Goal: Transaction & Acquisition: Purchase product/service

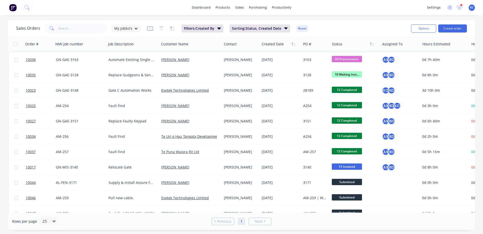
click at [461, 4] on div at bounding box center [461, 5] width 3 height 3
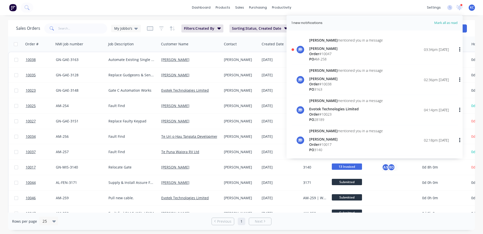
click at [344, 48] on div "[PERSON_NAME]" at bounding box center [346, 48] width 74 height 5
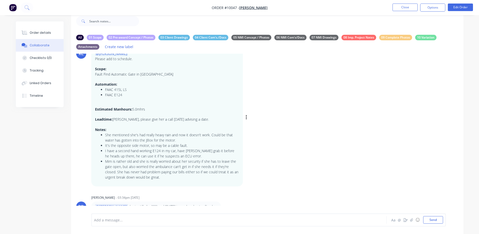
scroll to position [16, 0]
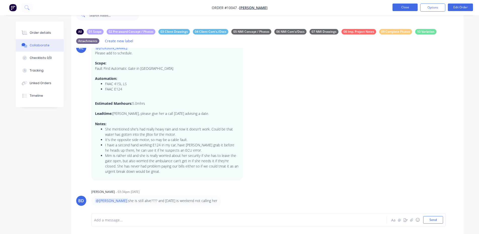
click at [402, 9] on button "Close" at bounding box center [405, 8] width 25 height 8
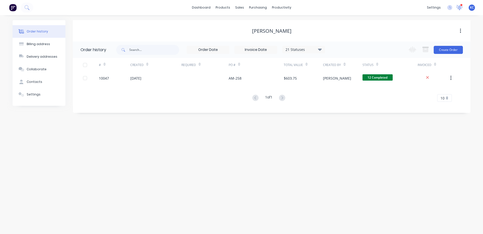
click at [459, 9] on icon at bounding box center [459, 7] width 5 height 4
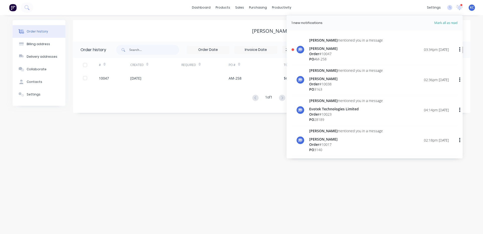
click at [355, 51] on div "Order # 10047" at bounding box center [346, 53] width 74 height 5
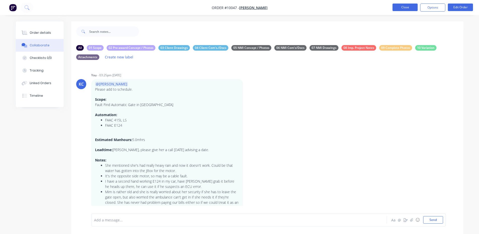
click at [408, 7] on button "Close" at bounding box center [405, 8] width 25 height 8
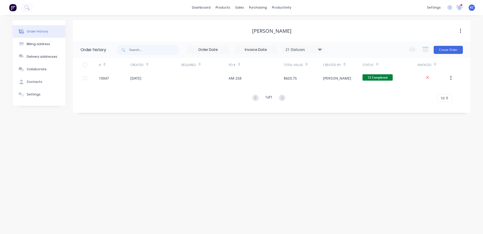
click at [460, 8] on icon at bounding box center [459, 7] width 5 height 5
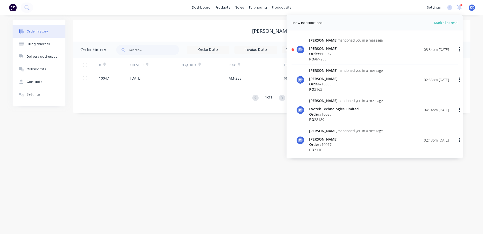
click at [336, 80] on div "[PERSON_NAME]" at bounding box center [346, 78] width 74 height 5
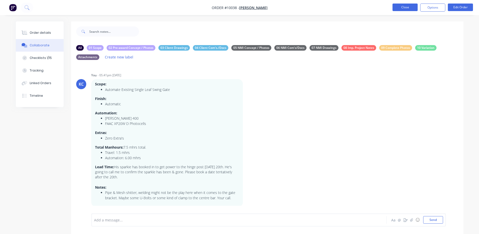
click at [405, 7] on button "Close" at bounding box center [405, 8] width 25 height 8
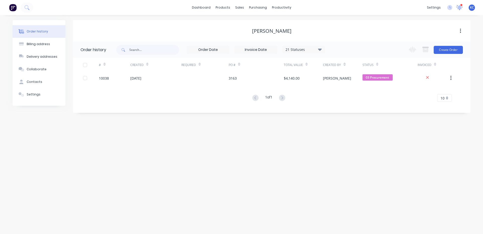
click at [458, 7] on icon at bounding box center [459, 7] width 5 height 4
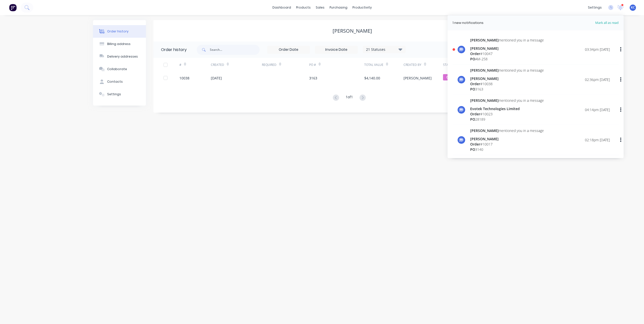
click at [474, 100] on span "[PERSON_NAME]" at bounding box center [484, 100] width 28 height 5
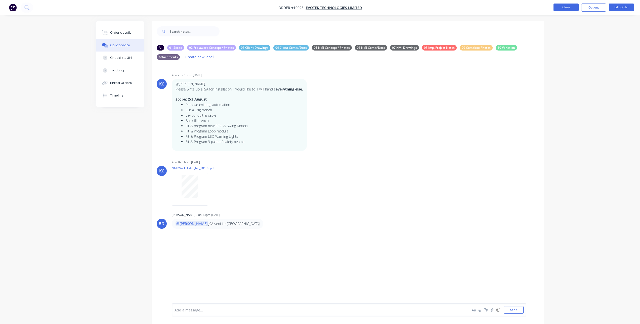
click at [483, 7] on button "Close" at bounding box center [566, 8] width 25 height 8
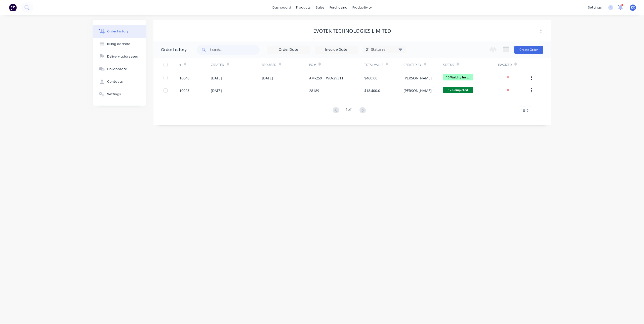
click at [483, 7] on icon at bounding box center [620, 7] width 5 height 4
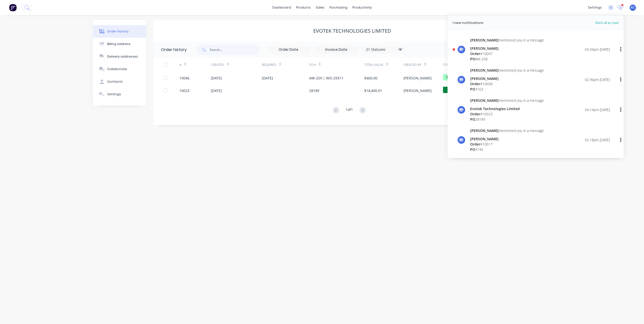
click at [481, 69] on span "[PERSON_NAME]" at bounding box center [484, 70] width 28 height 5
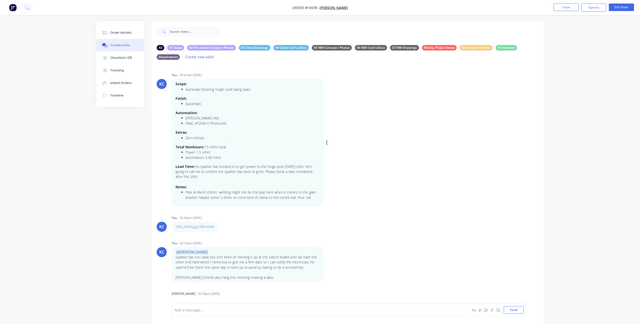
scroll to position [16, 0]
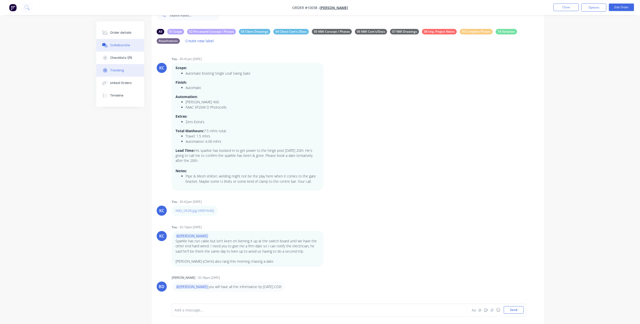
click at [127, 70] on button "Tracking" at bounding box center [120, 70] width 48 height 13
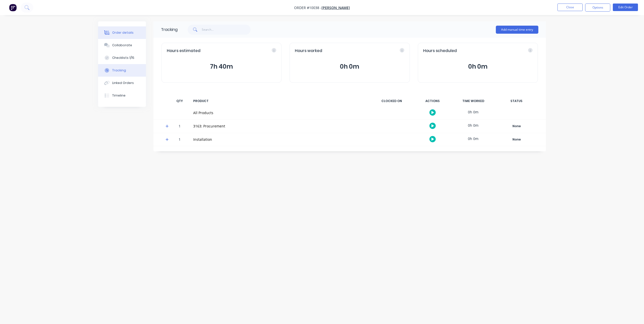
click at [120, 31] on div "Order details" at bounding box center [122, 32] width 21 height 5
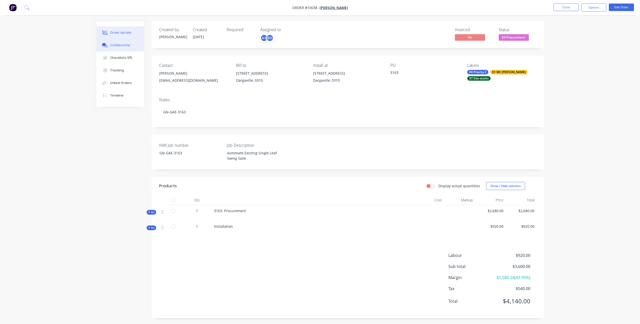
click at [126, 48] on button "Collaborate" at bounding box center [120, 45] width 48 height 13
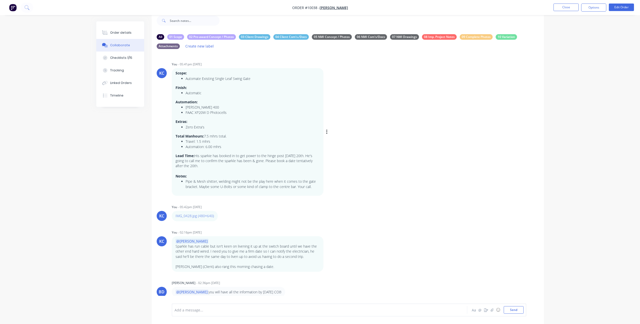
scroll to position [16, 0]
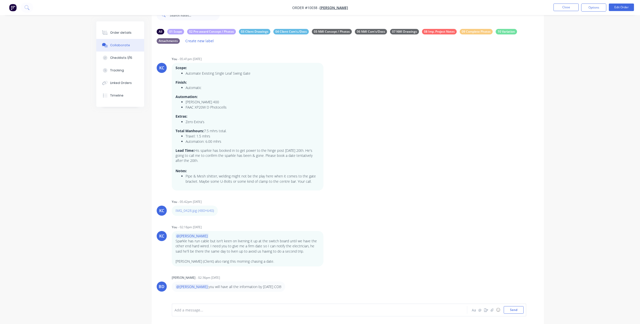
click at [414, 219] on div "KC You - 05:41pm [DATE] Scope: Automate Existing Single Leaf Swing Gate Finish:…" at bounding box center [348, 172] width 392 height 248
click at [483, 8] on button "Close" at bounding box center [566, 8] width 25 height 8
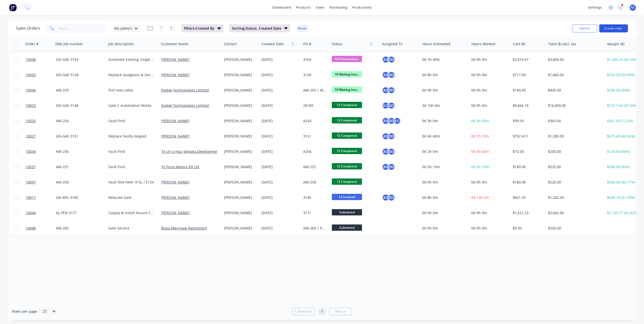
click at [483, 28] on button "Create order" at bounding box center [613, 28] width 29 height 8
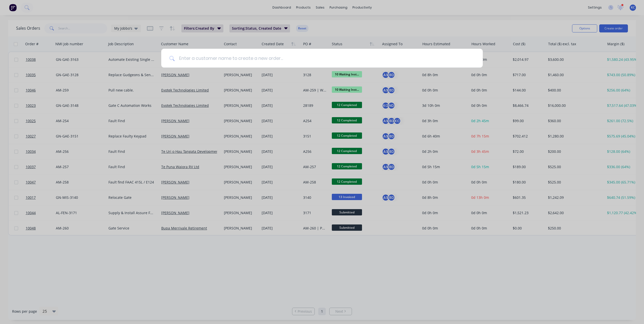
click at [320, 65] on input at bounding box center [325, 58] width 300 height 19
click at [483, 9] on div at bounding box center [322, 162] width 644 height 324
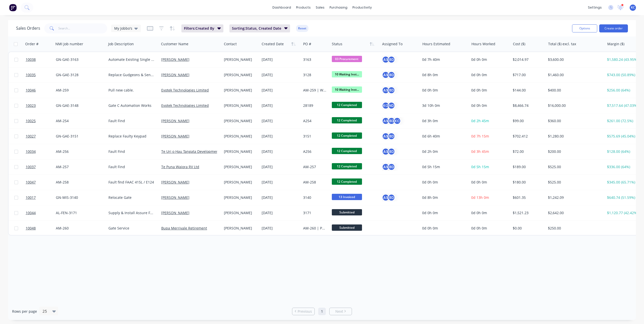
click at [483, 9] on icon at bounding box center [620, 7] width 5 height 4
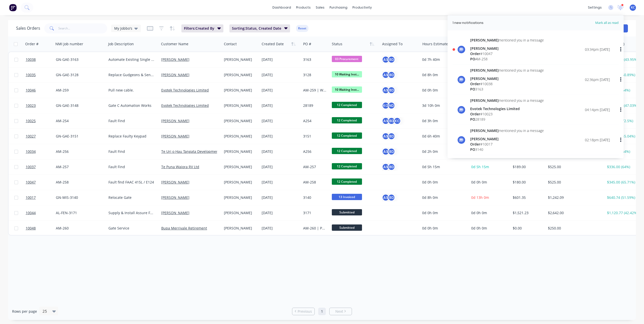
click at [483, 52] on div "Order # 10047" at bounding box center [507, 53] width 74 height 5
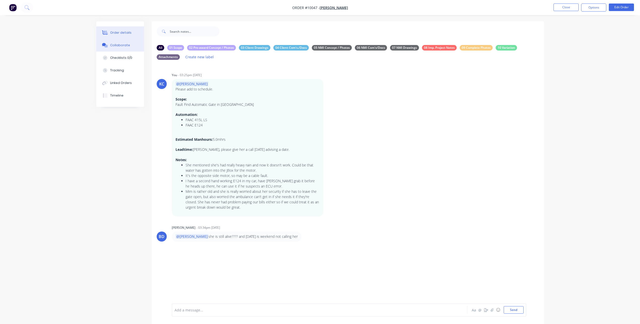
click at [129, 29] on button "Order details" at bounding box center [120, 32] width 48 height 13
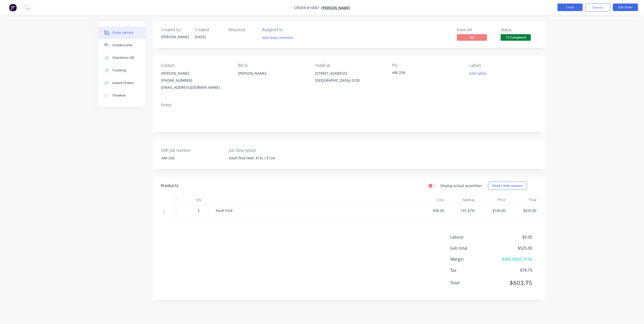
click at [483, 9] on button "Close" at bounding box center [569, 8] width 25 height 8
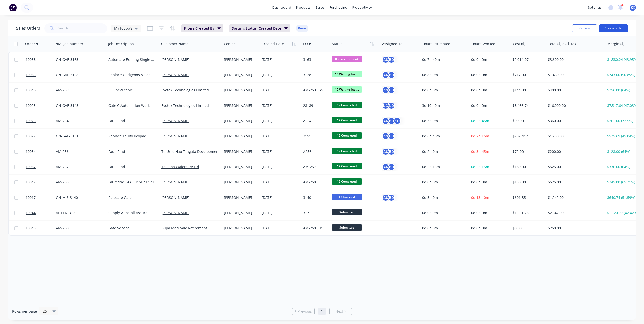
click at [483, 27] on button "Create order" at bounding box center [613, 28] width 29 height 8
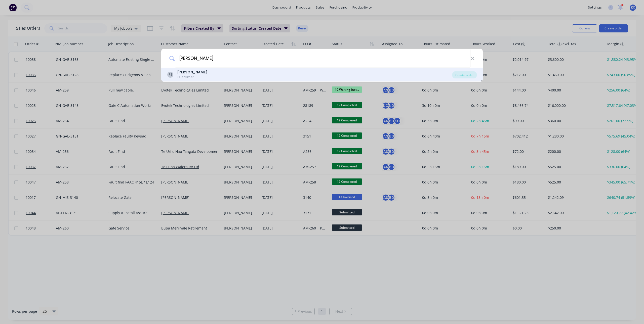
type input "[PERSON_NAME]"
click at [194, 73] on b "[PERSON_NAME]" at bounding box center [192, 72] width 30 height 5
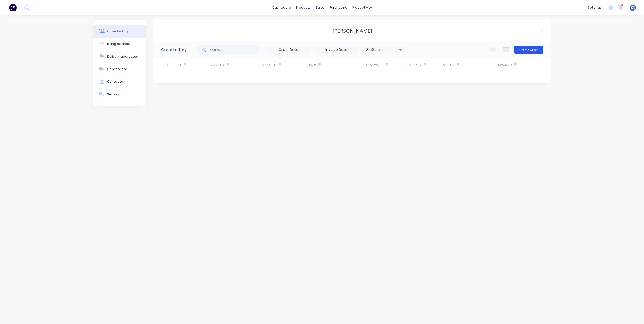
click at [483, 50] on button "Create Order" at bounding box center [528, 50] width 29 height 8
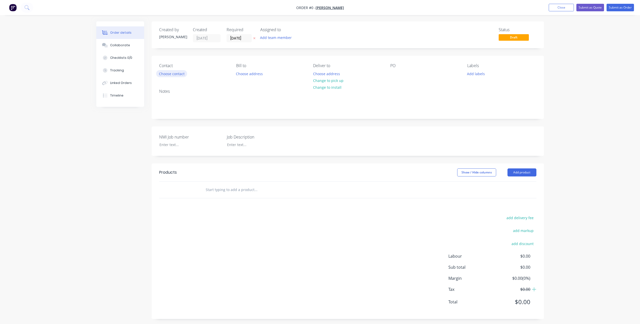
click at [179, 73] on button "Choose contact" at bounding box center [171, 73] width 31 height 7
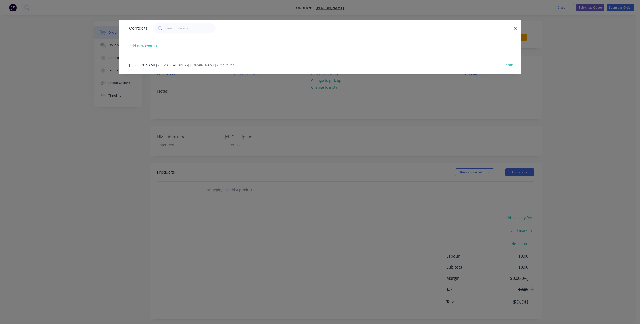
click at [145, 67] on span "[PERSON_NAME]" at bounding box center [143, 65] width 28 height 5
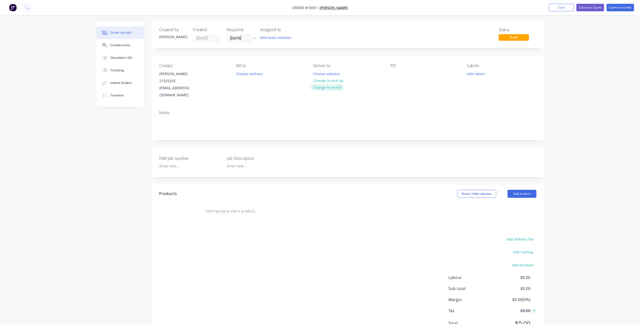
click at [337, 88] on button "Change to install" at bounding box center [327, 87] width 34 height 7
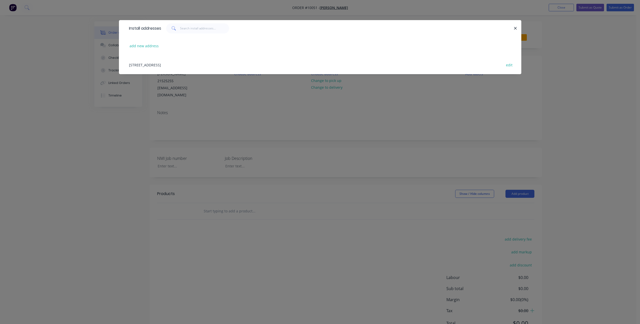
click at [178, 65] on div "[STREET_ADDRESS][PERSON_NAME] edit" at bounding box center [320, 64] width 387 height 19
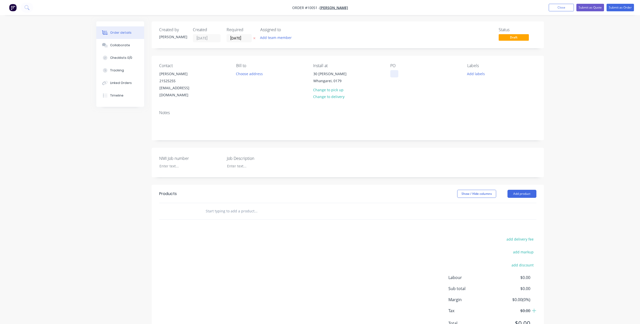
click at [395, 72] on div at bounding box center [394, 73] width 8 height 7
click at [171, 163] on div at bounding box center [186, 166] width 63 height 7
paste div
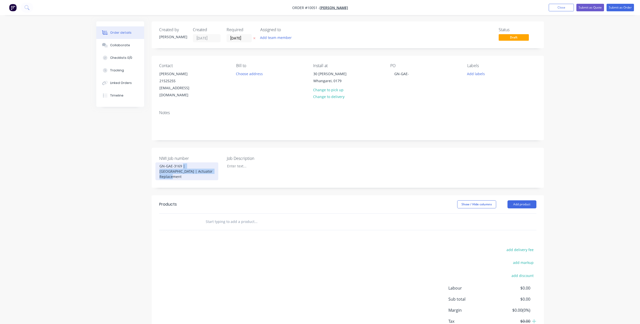
drag, startPoint x: 202, startPoint y: 164, endPoint x: 183, endPoint y: 157, distance: 20.1
click at [183, 163] on div "GN-GAE-3169 | [GEOGRAPHIC_DATA] | Actuator Replacement" at bounding box center [186, 172] width 63 height 18
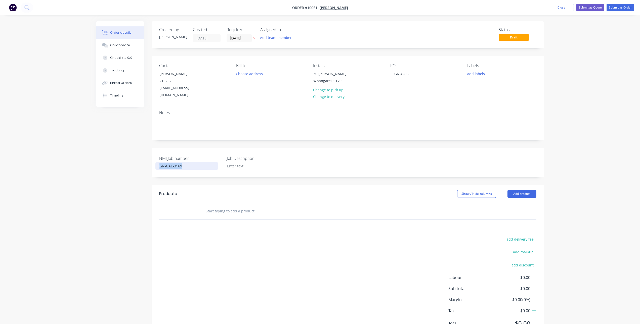
drag, startPoint x: 193, startPoint y: 160, endPoint x: 68, endPoint y: 165, distance: 125.9
click at [68, 165] on div "Order details Collaborate Checklists 0/0 Tracking Linked Orders Timeline Order …" at bounding box center [320, 174] width 640 height 348
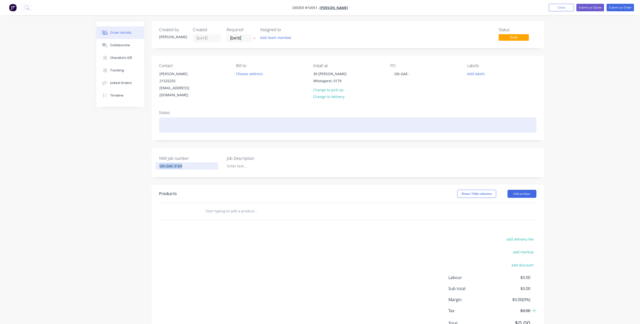
copy div "GN-GAE-3169"
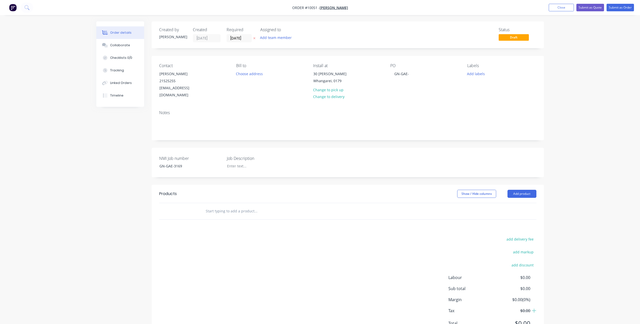
click at [414, 73] on div "PO GN-GAE-" at bounding box center [424, 80] width 69 height 35
click at [407, 73] on div "GN-GAE-" at bounding box center [401, 73] width 23 height 7
click at [241, 163] on div at bounding box center [254, 166] width 63 height 7
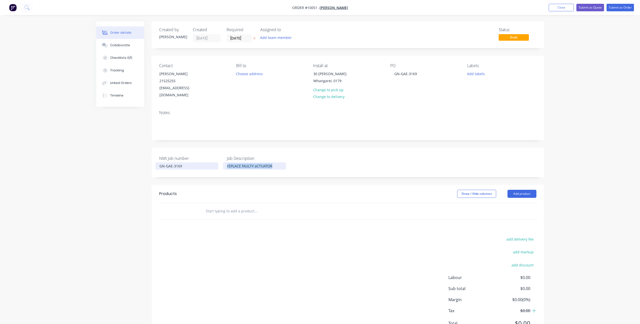
drag, startPoint x: 278, startPoint y: 159, endPoint x: 204, endPoint y: 162, distance: 73.5
click at [204, 162] on div "NMI Job number GN-GAE-3169 Job Description rEPLACE fAULTY aCTUATOR" at bounding box center [348, 162] width 392 height 29
click at [267, 164] on span "rEPLACE fAULTY aCTUATOR" at bounding box center [249, 166] width 45 height 5
click at [271, 164] on span "rEPLACE fAULTY aCTUATOR" at bounding box center [249, 166] width 45 height 5
drag, startPoint x: 280, startPoint y: 160, endPoint x: 233, endPoint y: 158, distance: 47.1
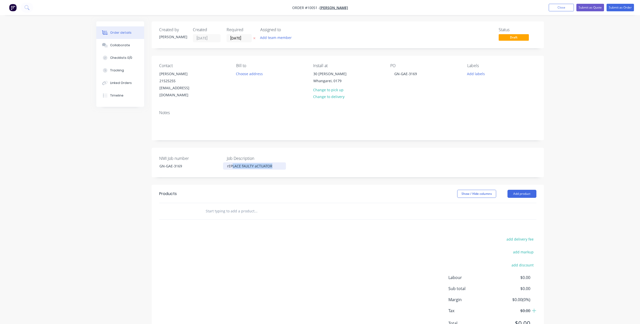
click at [233, 164] on div "rEPLACE fAULTY aCTUATOR" at bounding box center [254, 166] width 55 height 5
drag, startPoint x: 252, startPoint y: 158, endPoint x: 240, endPoint y: 161, distance: 11.7
click at [240, 164] on span "rEPLACE fAULTY aCTUATOR" at bounding box center [249, 166] width 45 height 5
drag, startPoint x: 226, startPoint y: 159, endPoint x: 300, endPoint y: 156, distance: 74.2
click at [300, 156] on div "NMI Job number GN-GAE-3169 Job Description rEPLACE fAULTY aCTUATOR" at bounding box center [348, 162] width 392 height 29
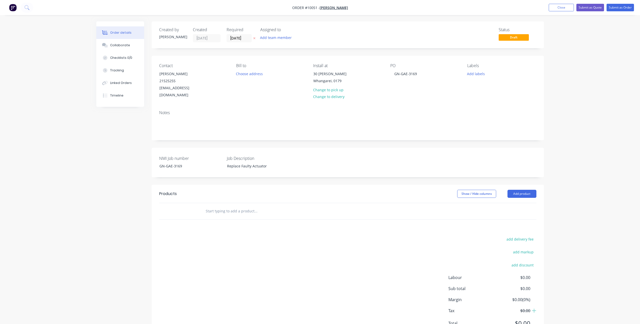
click at [212, 206] on input "text" at bounding box center [256, 211] width 101 height 10
paste input "GN-GAE-3169"
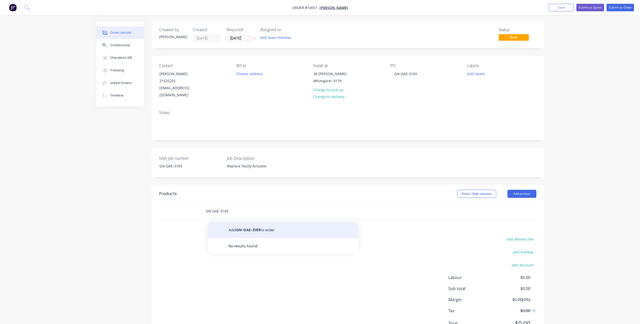
type input "GN-GAE-3169"
drag, startPoint x: 252, startPoint y: 223, endPoint x: 284, endPoint y: 229, distance: 32.4
click at [284, 229] on button "Add GN-GAE-3169 to order" at bounding box center [283, 230] width 151 height 16
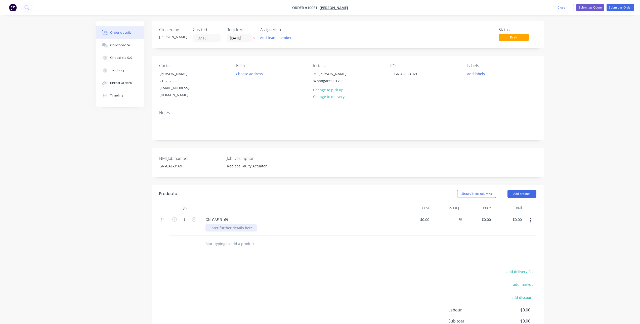
click at [244, 224] on div at bounding box center [231, 227] width 51 height 7
click at [303, 233] on div "Products Show / Hide columns Add product Qty Cost Markup Price Total 1 GN-GAE-3…" at bounding box center [348, 279] width 392 height 188
click at [422, 213] on div "$0.00" at bounding box center [416, 224] width 31 height 23
type input "$0.00"
click at [483, 213] on div "0 0" at bounding box center [477, 224] width 31 height 23
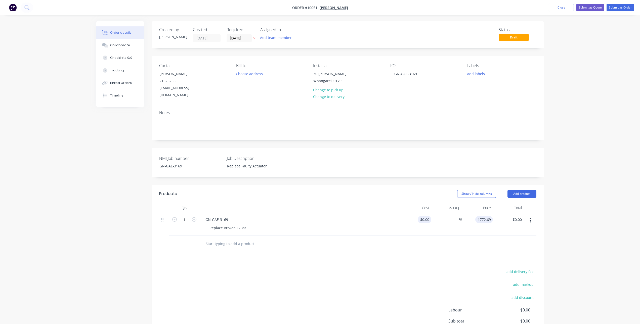
type input "1772.69"
type input "0"
type input "$1,772.69"
click at [425, 216] on div "0 $0.00" at bounding box center [425, 219] width 14 height 7
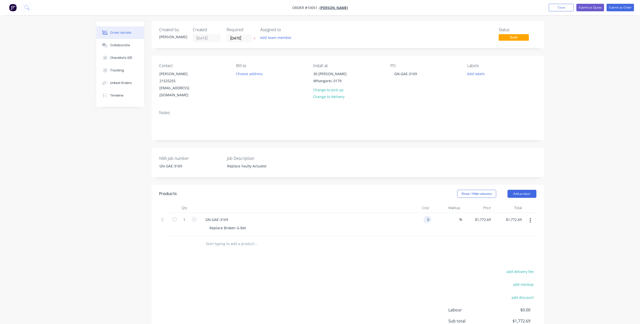
type input "$0.00"
click at [425, 216] on div "0 $0.00" at bounding box center [425, 219] width 14 height 7
type input "$891.39"
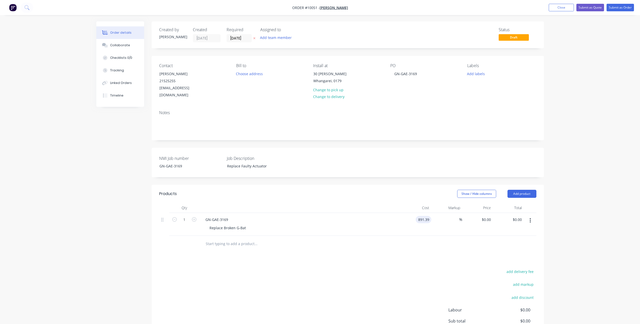
type input "$891.39"
click at [379, 190] on div "Show / Hide columns Add product" at bounding box center [387, 194] width 297 height 8
click at [483, 216] on input "891.39" at bounding box center [485, 219] width 16 height 7
type input "1772.69"
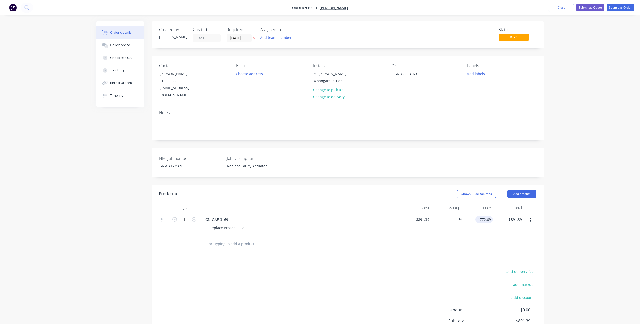
type input "98.87"
type input "$1,772.69"
click at [366, 224] on div "Replace Broken G-Bat" at bounding box center [302, 227] width 193 height 7
click at [129, 45] on button "Collaborate" at bounding box center [120, 45] width 48 height 13
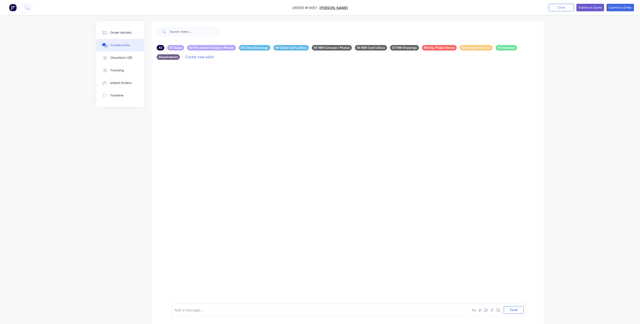
click at [195, 233] on div at bounding box center [306, 310] width 262 height 5
click at [203, 233] on div "[PERSON_NAME] Hours:" at bounding box center [306, 311] width 262 height 5
click at [185, 233] on span "[PERSON_NAME] Hours: 4.50mhrs total" at bounding box center [208, 306] width 66 height 5
click at [182, 233] on div "[PERSON_NAME], Please add to the schedule (we spoke about [PERSON_NAME] doing t…" at bounding box center [349, 285] width 355 height 64
click at [179, 233] on div at bounding box center [306, 311] width 262 height 5
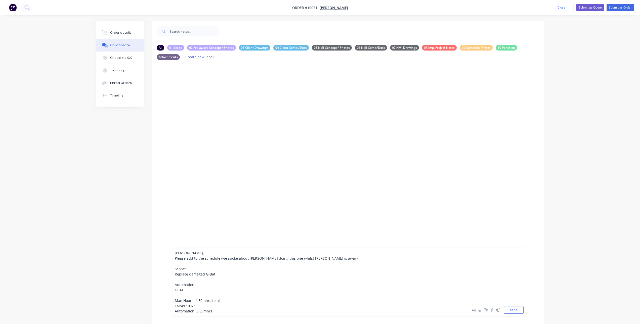
click at [210, 233] on div "TraveL: 0.67" at bounding box center [306, 305] width 262 height 5
click at [184, 233] on span "TraveL: 0.67mhrs" at bounding box center [189, 306] width 29 height 5
drag, startPoint x: 175, startPoint y: 305, endPoint x: 212, endPoint y: 314, distance: 38.2
click at [212, 233] on div "[PERSON_NAME], Please add to the schedule (we spoke about [PERSON_NAME] doing t…" at bounding box center [349, 282] width 355 height 69
click at [217, 233] on div "Automation: 3.83mhrs" at bounding box center [306, 311] width 262 height 5
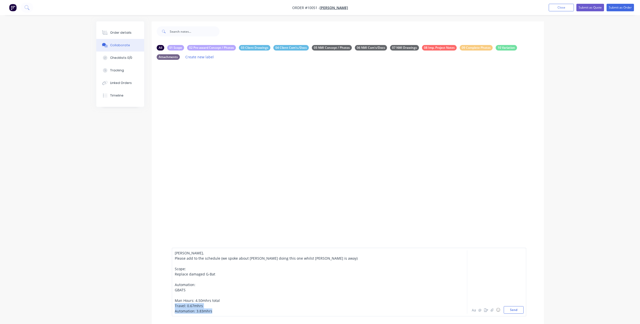
click at [212, 233] on div "Automation: 3.83mhrs" at bounding box center [306, 311] width 262 height 5
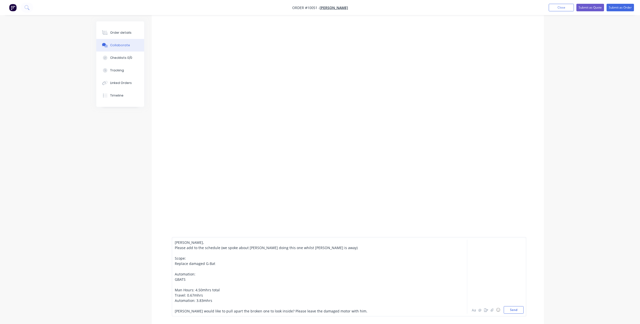
scroll to position [7, 0]
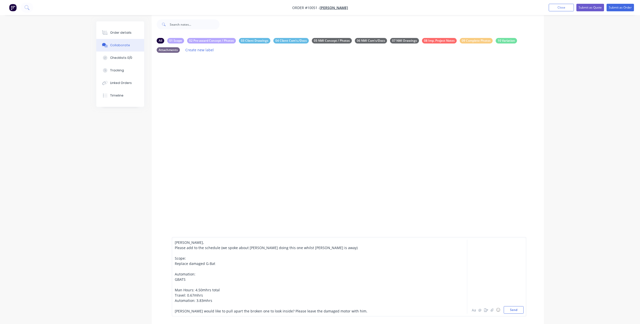
click at [192, 233] on div at bounding box center [306, 305] width 262 height 5
drag, startPoint x: 212, startPoint y: 305, endPoint x: 170, endPoint y: 308, distance: 41.8
click at [170, 233] on div "[PERSON_NAME], Please add to the schedule (we spoke about [PERSON_NAME] doing t…" at bounding box center [348, 274] width 392 height 100
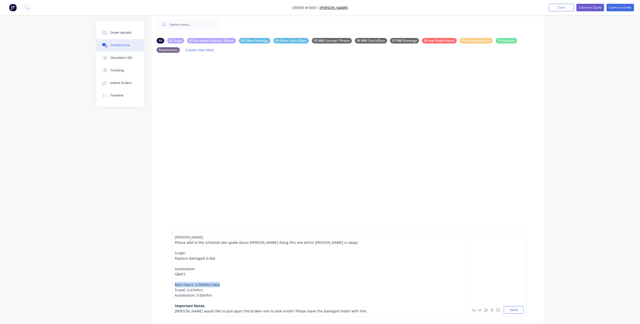
drag, startPoint x: 190, startPoint y: 284, endPoint x: 222, endPoint y: 284, distance: 31.4
click at [222, 233] on div "Man Hours: 4.50mhrs total" at bounding box center [306, 284] width 262 height 5
drag, startPoint x: 175, startPoint y: 268, endPoint x: 199, endPoint y: 268, distance: 23.9
click at [199, 233] on div "Automation:" at bounding box center [306, 268] width 262 height 5
drag, startPoint x: 174, startPoint y: 253, endPoint x: 187, endPoint y: 254, distance: 13.1
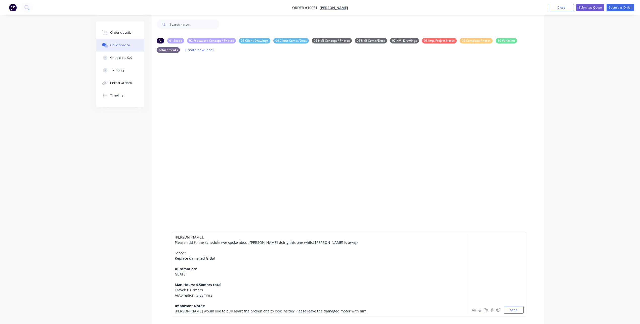
click at [187, 233] on div "[PERSON_NAME], Please add to the schedule (we spoke about [PERSON_NAME] doing t…" at bounding box center [349, 274] width 355 height 85
drag, startPoint x: 186, startPoint y: 254, endPoint x: 172, endPoint y: 254, distance: 14.3
click at [172, 233] on div "[PERSON_NAME], Please add to the schedule (we spoke about [PERSON_NAME] doing t…" at bounding box center [349, 274] width 355 height 85
drag, startPoint x: 186, startPoint y: 274, endPoint x: 176, endPoint y: 273, distance: 10.4
click at [176, 233] on div "GBATS" at bounding box center [306, 274] width 262 height 5
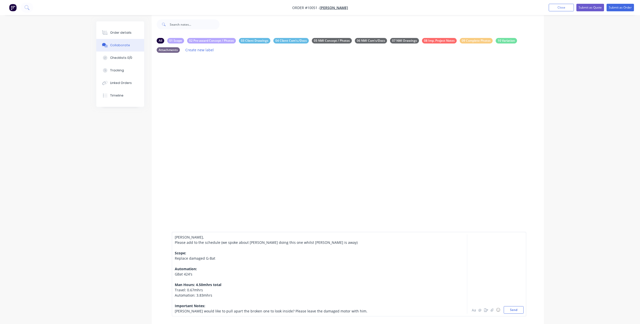
click at [351, 233] on div "[PERSON_NAME] would like to pull apart the broken one to look inside? Please le…" at bounding box center [306, 311] width 262 height 5
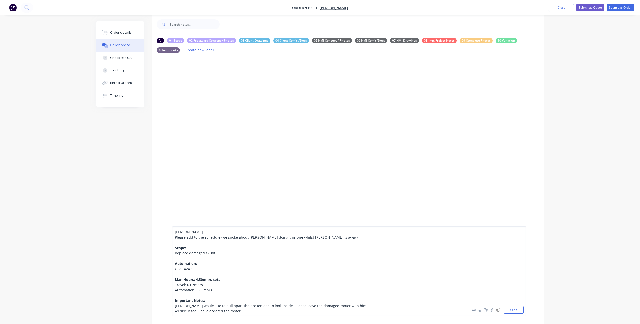
drag, startPoint x: 174, startPoint y: 305, endPoint x: 246, endPoint y: 312, distance: 71.5
click at [246, 233] on div "[PERSON_NAME], Please add to the schedule (we spoke about [PERSON_NAME] doing t…" at bounding box center [306, 271] width 262 height 85
drag, startPoint x: 246, startPoint y: 312, endPoint x: 165, endPoint y: 306, distance: 81.0
click at [165, 233] on div "[PERSON_NAME], Please add to the schedule (we spoke about [PERSON_NAME] doing t…" at bounding box center [348, 271] width 392 height 105
click at [474, 233] on button "Aa" at bounding box center [474, 310] width 6 height 6
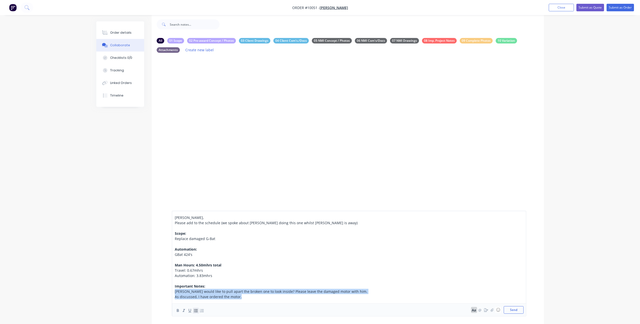
click at [195, 233] on icon "button" at bounding box center [195, 310] width 5 height 5
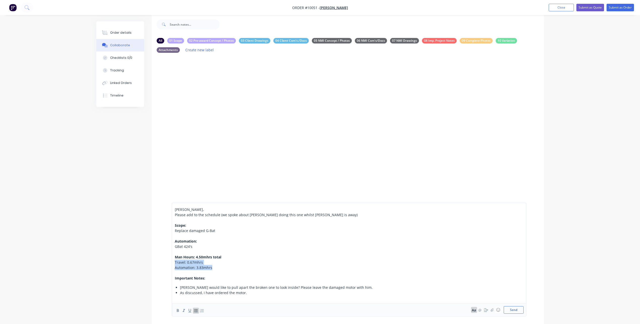
drag, startPoint x: 213, startPoint y: 267, endPoint x: 172, endPoint y: 264, distance: 41.4
click at [172, 233] on div "[PERSON_NAME], Please add to the schedule (we spoke about [PERSON_NAME] doing t…" at bounding box center [349, 260] width 355 height 114
click at [196, 233] on icon "button" at bounding box center [196, 310] width 4 height 3
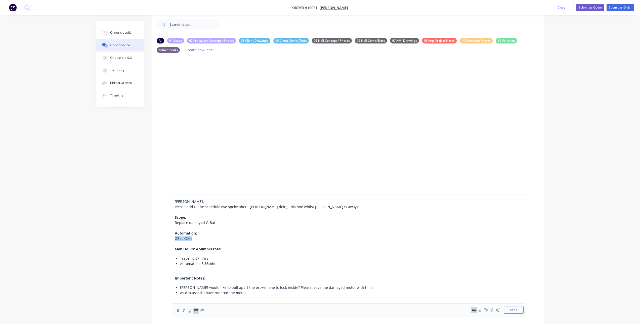
drag, startPoint x: 193, startPoint y: 237, endPoint x: 172, endPoint y: 239, distance: 21.5
click at [172, 233] on div "[PERSON_NAME], Please add to the schedule (we spoke about [PERSON_NAME] doing t…" at bounding box center [349, 256] width 355 height 122
click at [196, 233] on icon "button" at bounding box center [195, 310] width 5 height 5
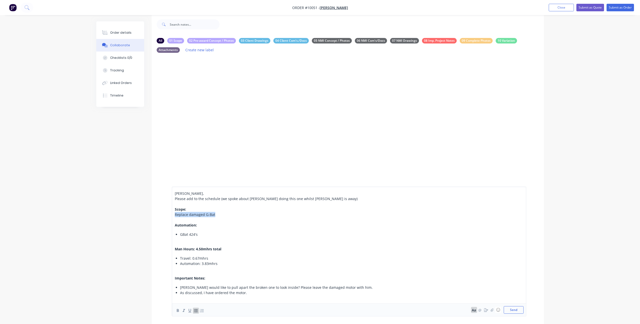
drag, startPoint x: 214, startPoint y: 214, endPoint x: 174, endPoint y: 216, distance: 39.5
click at [174, 216] on div "[PERSON_NAME], Please add to the schedule (we spoke about [PERSON_NAME] doing t…" at bounding box center [349, 252] width 355 height 130
click at [195, 233] on icon "button" at bounding box center [195, 310] width 5 height 5
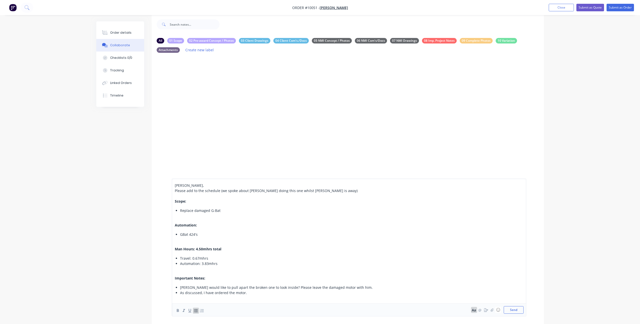
click at [237, 233] on div "Travel: 0.67mhrs" at bounding box center [308, 258] width 256 height 5
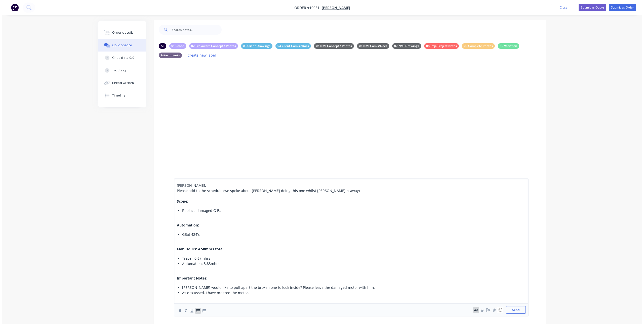
scroll to position [0, 0]
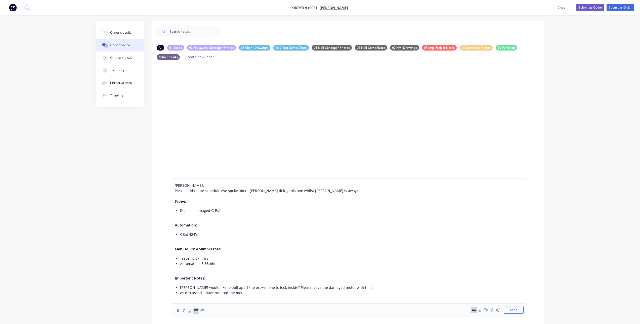
click at [176, 184] on span "[PERSON_NAME]," at bounding box center [189, 185] width 29 height 5
click at [181, 184] on span "@[PERSON_NAME]" at bounding box center [190, 185] width 31 height 5
click at [483, 233] on button "Send" at bounding box center [514, 310] width 20 height 8
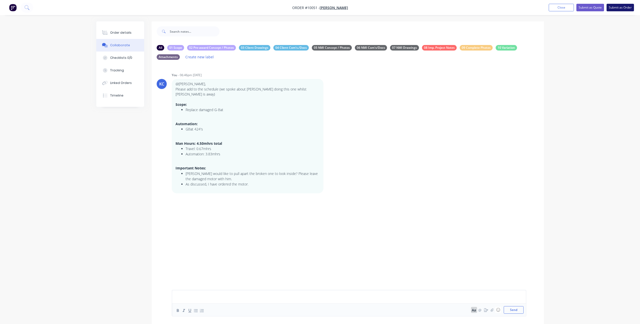
click at [483, 9] on button "Submit as Order" at bounding box center [620, 8] width 27 height 8
click at [483, 9] on button "Close" at bounding box center [566, 8] width 25 height 8
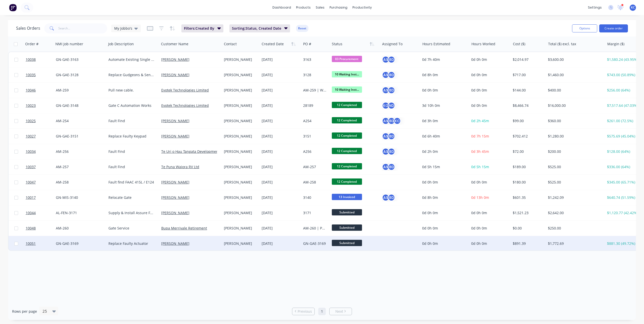
click at [223, 233] on div "[PERSON_NAME]" at bounding box center [241, 243] width 38 height 15
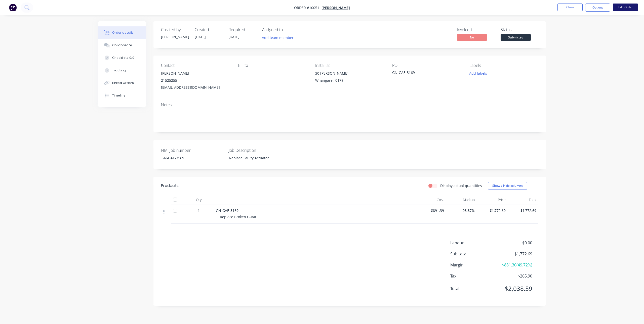
click at [483, 7] on button "Edit Order" at bounding box center [625, 8] width 25 height 8
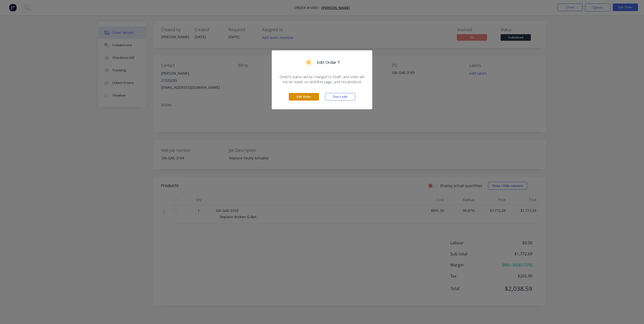
click at [313, 96] on button "Edit Order" at bounding box center [304, 97] width 30 height 8
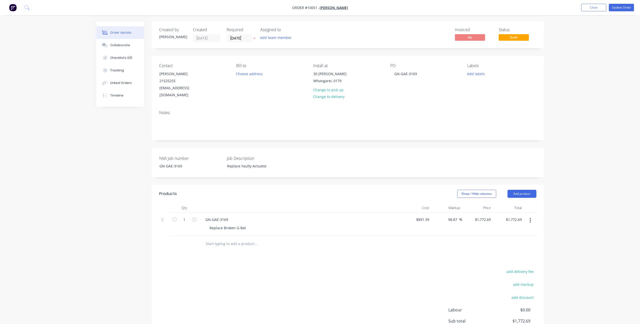
click at [255, 38] on icon at bounding box center [254, 38] width 2 height 3
click at [483, 6] on button "Update Order" at bounding box center [621, 8] width 25 height 8
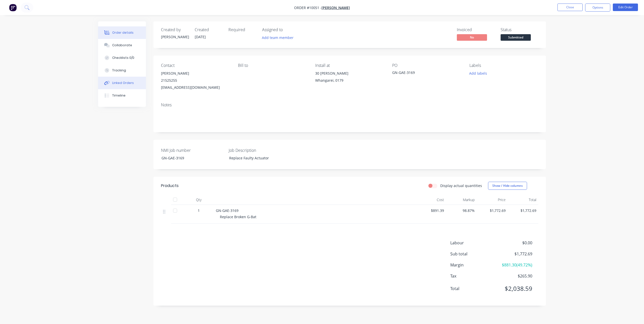
click at [123, 81] on div "Linked Orders" at bounding box center [123, 83] width 22 height 5
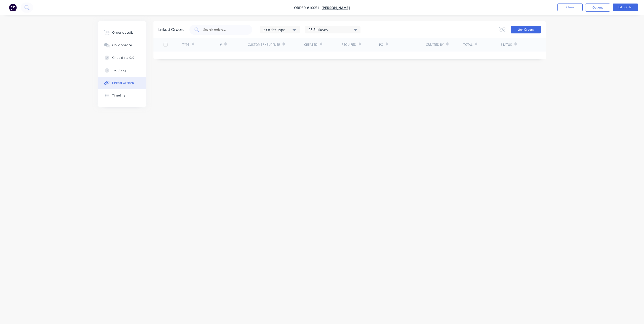
click at [483, 30] on button "Link Orders" at bounding box center [526, 30] width 30 height 8
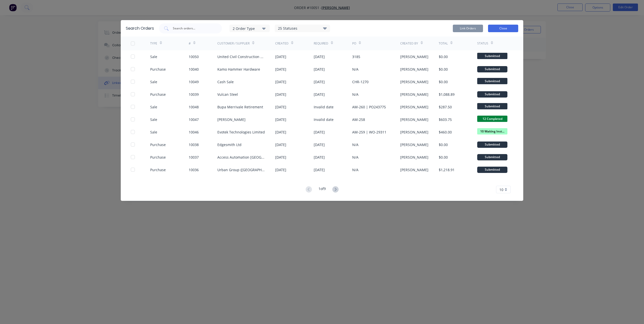
click at [483, 26] on button "Close" at bounding box center [503, 29] width 30 height 8
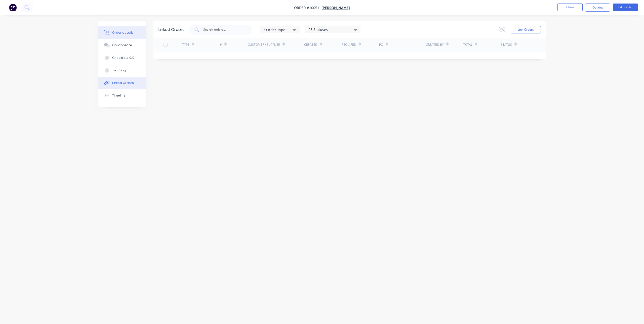
click at [122, 36] on button "Order details" at bounding box center [122, 32] width 48 height 13
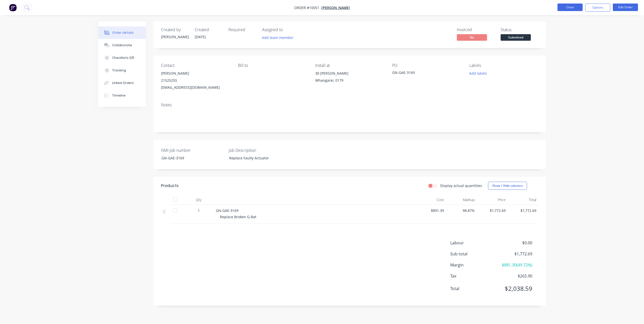
click at [483, 7] on button "Close" at bounding box center [569, 8] width 25 height 8
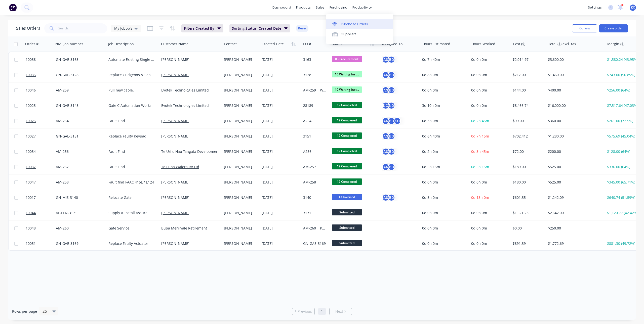
click at [341, 22] on link "Purchase Orders" at bounding box center [359, 24] width 67 height 10
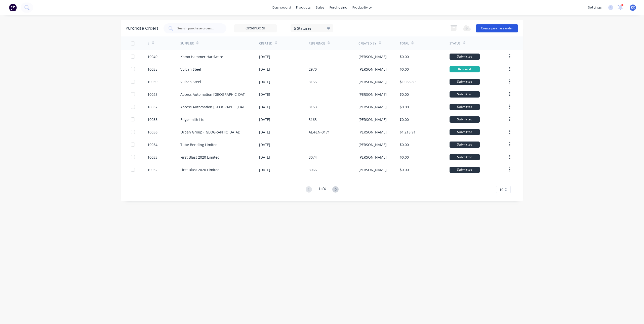
click at [483, 28] on button "Create purchase order" at bounding box center [497, 28] width 43 height 8
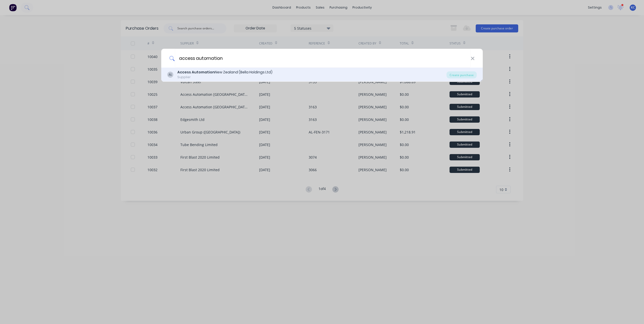
type input "access automation"
click at [226, 74] on div "Access Automation [GEOGRAPHIC_DATA] (Bella Holdings Ltd)" at bounding box center [224, 72] width 95 height 5
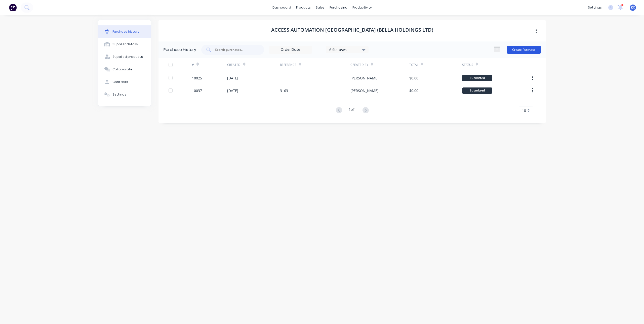
click at [483, 46] on button "Create Purchase" at bounding box center [524, 50] width 34 height 8
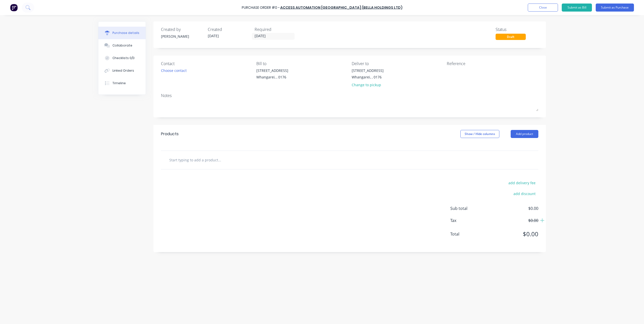
click at [222, 158] on input "text" at bounding box center [219, 160] width 101 height 10
click at [172, 158] on input "Gbat 424 SX" at bounding box center [219, 160] width 101 height 10
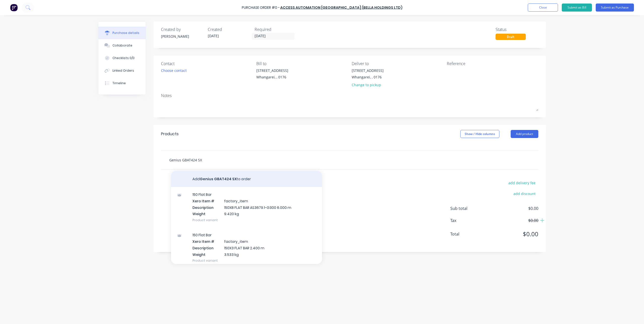
type input "Genius GBAT424 SX"
click at [217, 174] on button "Add Genius GBAT424 SX to order" at bounding box center [246, 179] width 151 height 16
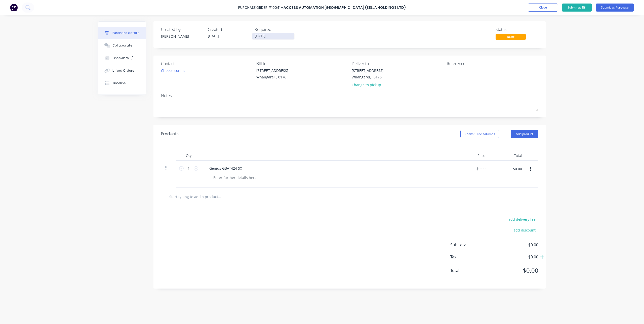
click at [267, 35] on input "[DATE]" at bounding box center [273, 36] width 42 height 6
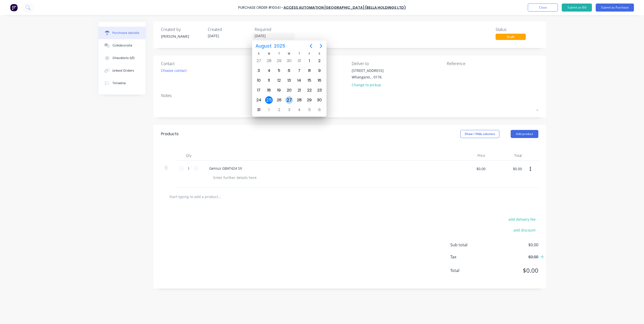
click at [288, 100] on div "27" at bounding box center [289, 100] width 8 height 8
type input "[DATE]"
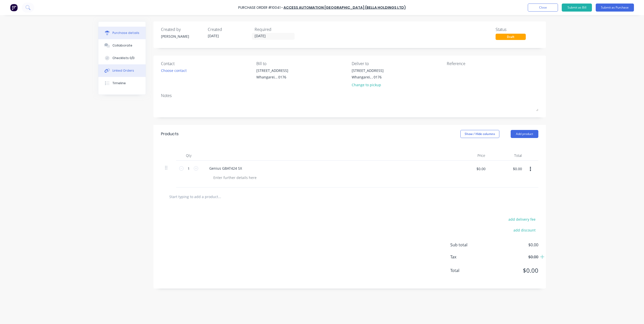
click at [125, 70] on div "Linked Orders" at bounding box center [123, 70] width 22 height 5
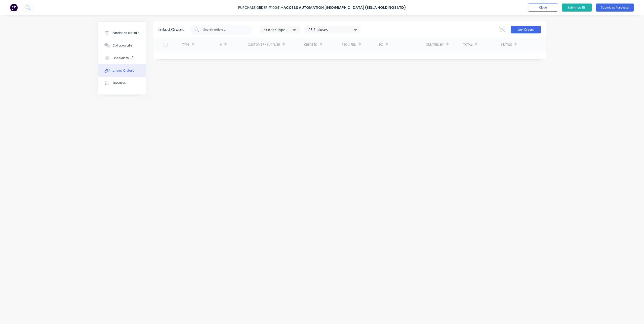
click at [483, 32] on button "Link Orders" at bounding box center [526, 30] width 30 height 8
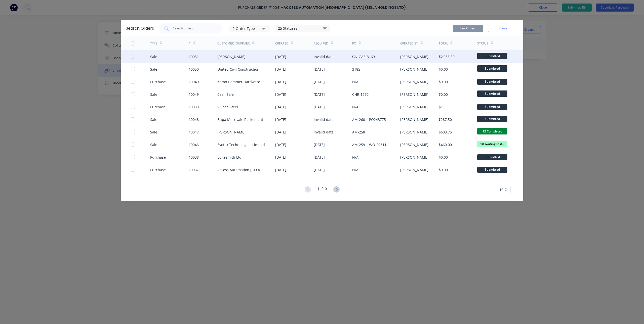
click at [254, 58] on div "[PERSON_NAME]" at bounding box center [246, 56] width 58 height 13
click at [133, 56] on div at bounding box center [133, 57] width 10 height 10
click at [471, 26] on button "Link Orders" at bounding box center [468, 29] width 30 height 8
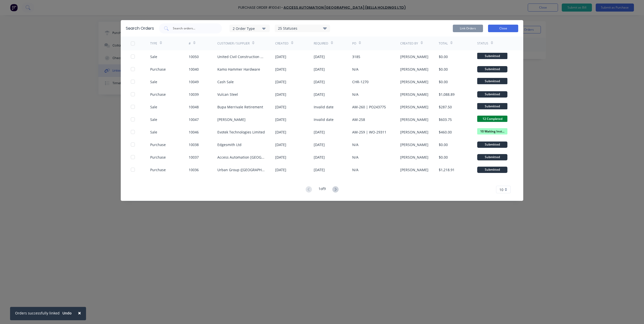
click at [483, 27] on button "Close" at bounding box center [503, 29] width 30 height 8
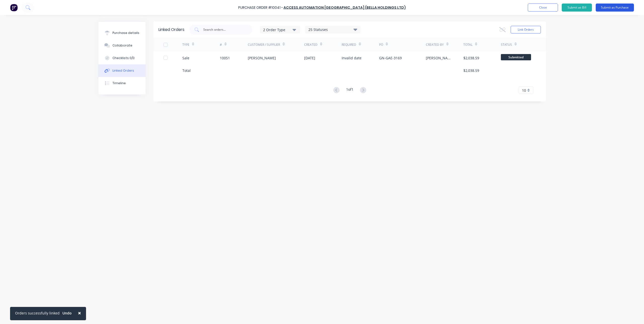
click at [483, 8] on button "Submit as Purchase" at bounding box center [615, 8] width 38 height 8
click at [134, 34] on div "Purchase details" at bounding box center [125, 33] width 27 height 5
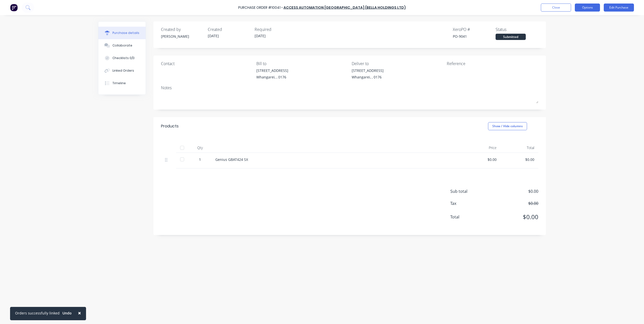
click at [483, 7] on button "Options" at bounding box center [587, 8] width 25 height 8
click at [483, 18] on div "Print / Email" at bounding box center [576, 20] width 39 height 7
click at [483, 42] on div "Without pricing" at bounding box center [576, 40] width 39 height 7
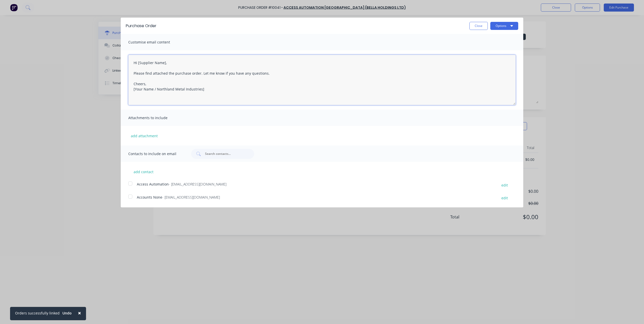
drag, startPoint x: 164, startPoint y: 63, endPoint x: 138, endPoint y: 63, distance: 25.9
click at [138, 63] on textarea "Hi [Supplier Name], Please find attached the purchase order. Let me know if you…" at bounding box center [321, 80] width 387 height 50
click at [269, 74] on textarea "Hi [PERSON_NAME], Please find attached the purchase order. Let me know if you h…" at bounding box center [321, 80] width 387 height 50
click at [169, 78] on textarea "Hi [PERSON_NAME], Please find attached the purchase order. Let me know if you h…" at bounding box center [321, 80] width 387 height 50
click at [330, 78] on textarea "Hi [PERSON_NAME], Please find attached the purchase order. Let me know if you h…" at bounding box center [321, 80] width 387 height 50
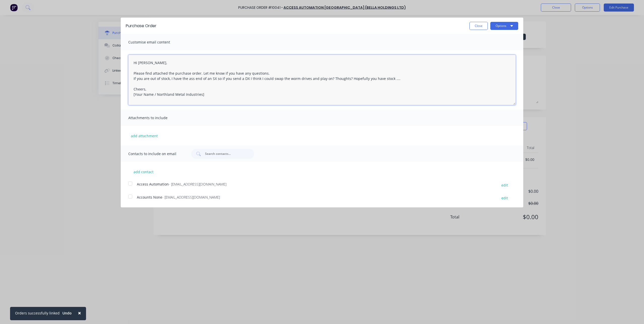
type textarea "Hi [PERSON_NAME], Please find attached the purchase order. Let me know if you h…"
click at [131, 181] on div at bounding box center [130, 184] width 10 height 10
click at [483, 26] on icon "button" at bounding box center [511, 26] width 3 height 2
click at [483, 49] on div "Email" at bounding box center [494, 48] width 39 height 7
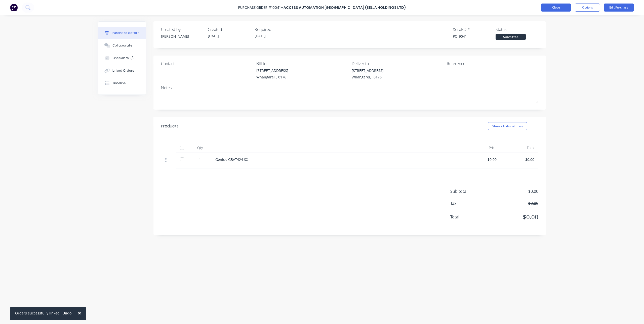
click at [483, 7] on button "Close" at bounding box center [556, 8] width 30 height 8
